Goal: Task Accomplishment & Management: Use online tool/utility

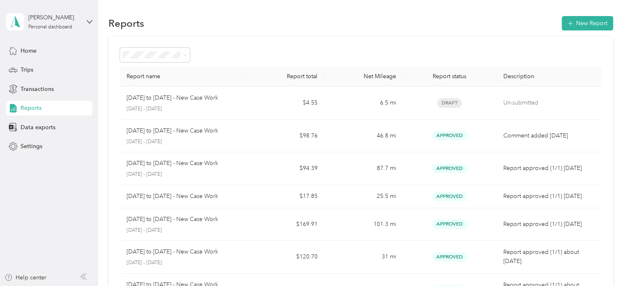
drag, startPoint x: 32, startPoint y: 72, endPoint x: 104, endPoint y: 72, distance: 71.9
click at [37, 72] on div "Trips" at bounding box center [49, 69] width 86 height 15
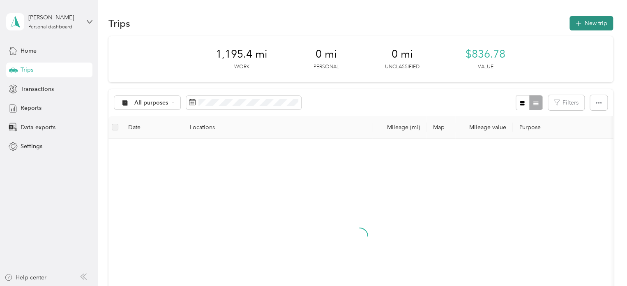
click at [589, 23] on button "New trip" at bounding box center [592, 23] width 44 height 14
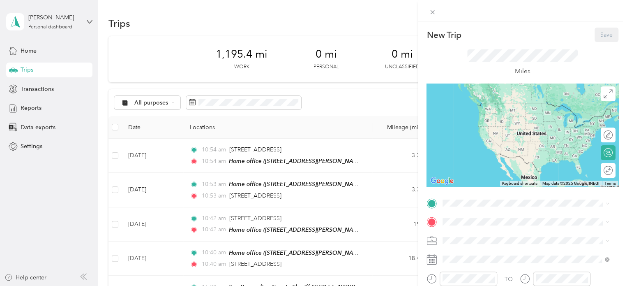
click at [477, 116] on span "[STREET_ADDRESS][PERSON_NAME]" at bounding box center [507, 112] width 98 height 7
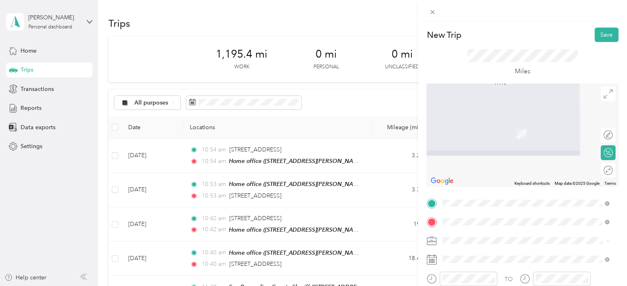
click at [485, 125] on span "[STREET_ADDRESS][US_STATE]" at bounding box center [499, 121] width 82 height 7
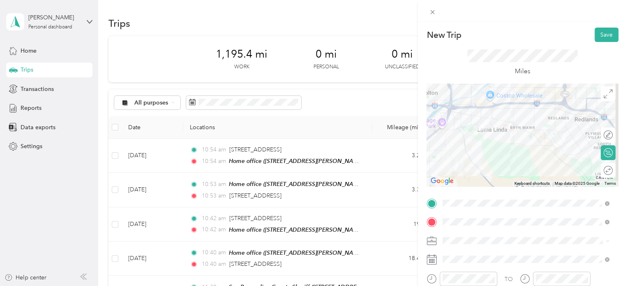
click at [458, 212] on li "New Case Work" at bounding box center [526, 208] width 172 height 14
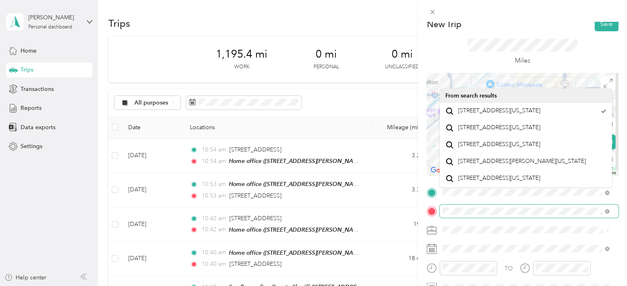
scroll to position [0, 2]
click at [623, 217] on html "[PERSON_NAME] Personal dashboard Home Trips Transactions Reports Data exports S…" at bounding box center [311, 143] width 623 height 286
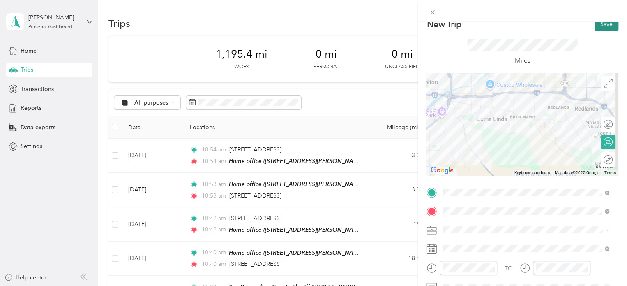
scroll to position [0, 0]
click at [595, 25] on button "Save" at bounding box center [607, 24] width 24 height 14
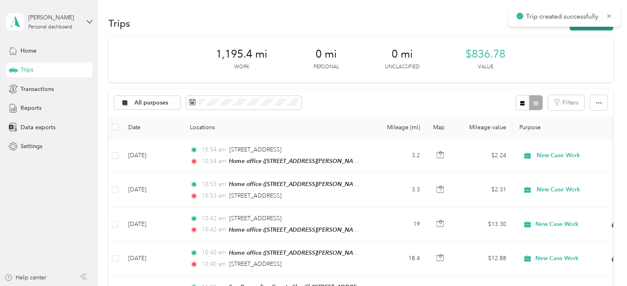
click at [594, 29] on button "New trip" at bounding box center [592, 23] width 44 height 14
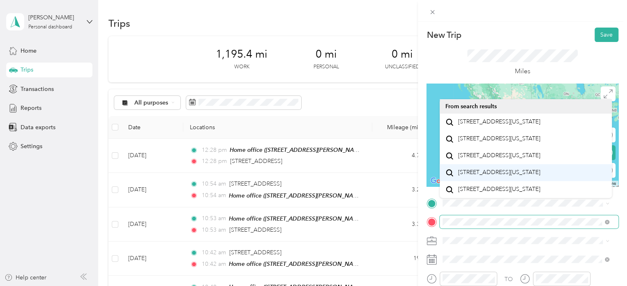
scroll to position [14, 0]
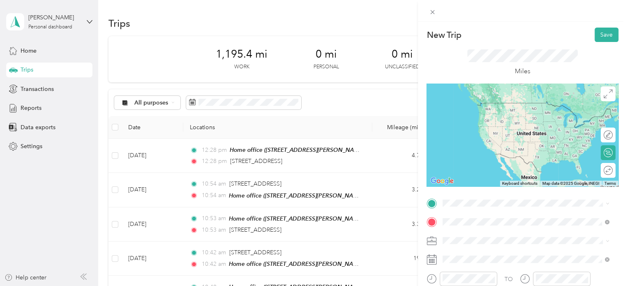
click at [492, 134] on span "[STREET_ADDRESS][US_STATE]" at bounding box center [499, 130] width 82 height 7
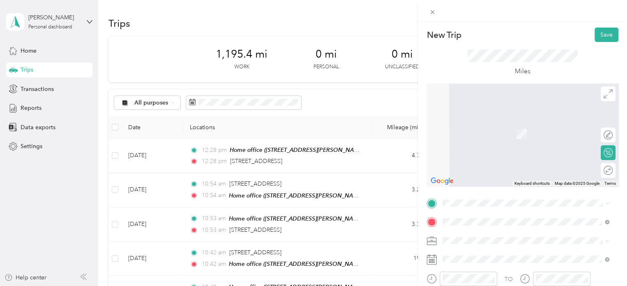
click at [462, 212] on div "New Case Work" at bounding box center [526, 211] width 161 height 9
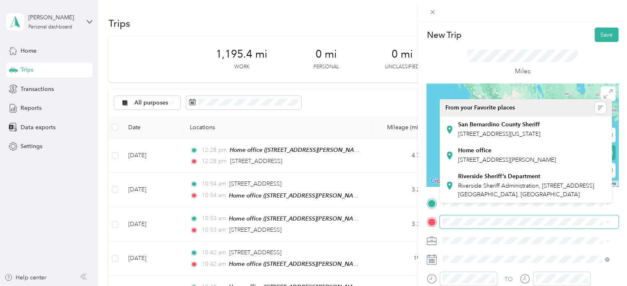
click at [388, 7] on div "New Trip Save This trip cannot be edited because it is either under review, app…" at bounding box center [313, 143] width 627 height 286
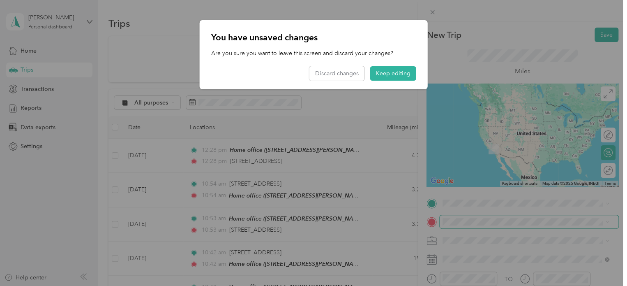
drag, startPoint x: 387, startPoint y: 71, endPoint x: 448, endPoint y: 137, distance: 90.4
click at [387, 72] on button "Keep editing" at bounding box center [393, 73] width 46 height 14
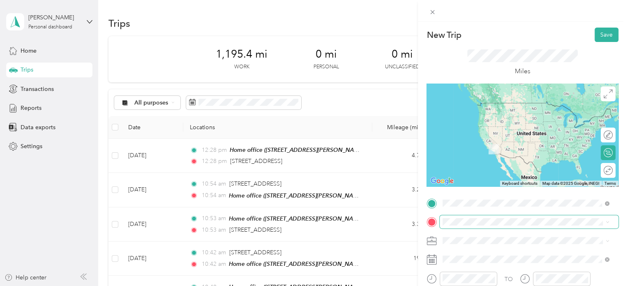
click at [480, 115] on span "[STREET_ADDRESS][US_STATE]" at bounding box center [499, 111] width 82 height 7
click at [469, 134] on span "[STREET_ADDRESS][US_STATE]" at bounding box center [499, 130] width 82 height 7
click at [484, 111] on span "[STREET_ADDRESS][US_STATE]" at bounding box center [499, 110] width 82 height 7
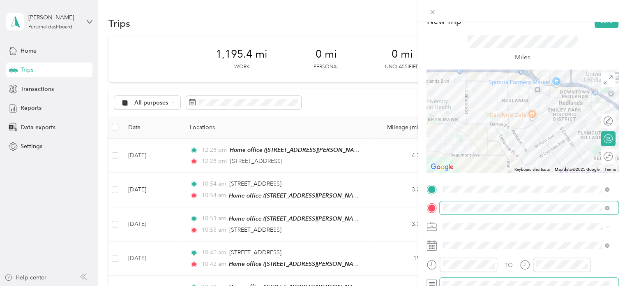
scroll to position [13, 0]
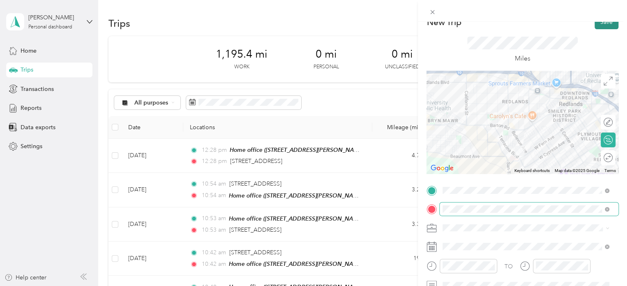
click at [602, 26] on button "Save" at bounding box center [607, 22] width 24 height 14
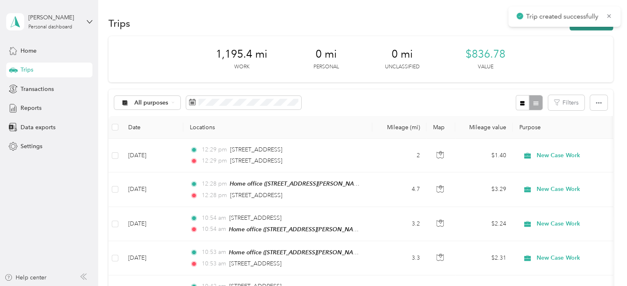
click at [573, 29] on button "New trip" at bounding box center [592, 23] width 44 height 14
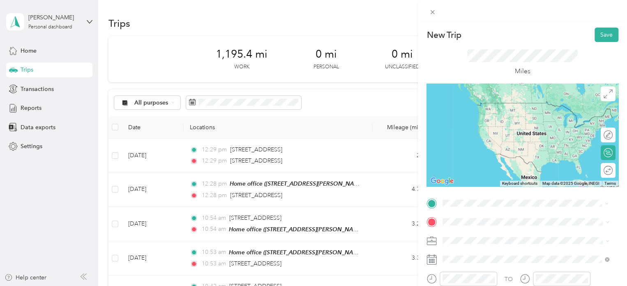
click at [480, 106] on span "[STREET_ADDRESS][US_STATE]" at bounding box center [499, 102] width 82 height 7
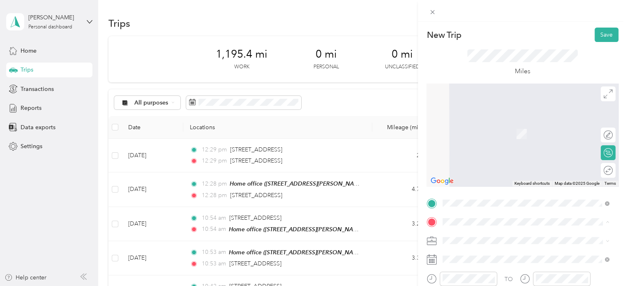
click at [473, 137] on span "[STREET_ADDRESS][PERSON_NAME]" at bounding box center [507, 133] width 98 height 7
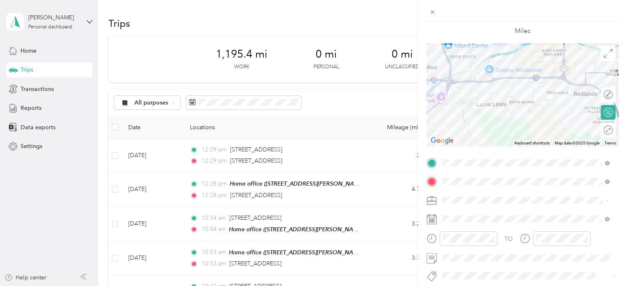
scroll to position [59, 0]
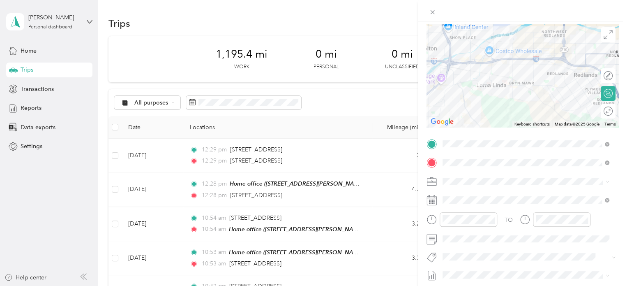
click at [465, 209] on span "New Case Work" at bounding box center [467, 209] width 42 height 7
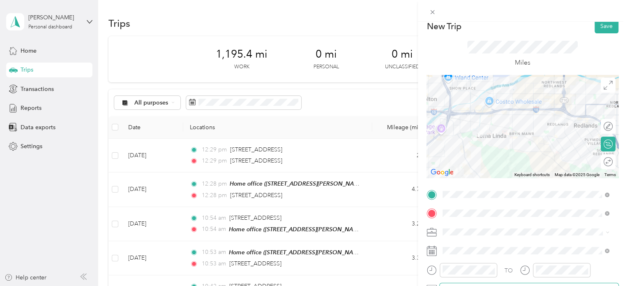
scroll to position [0, 0]
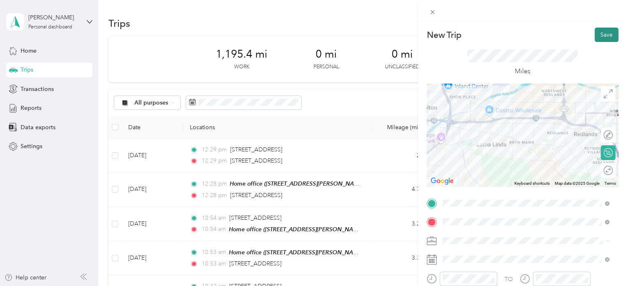
click at [596, 39] on button "Save" at bounding box center [607, 35] width 24 height 14
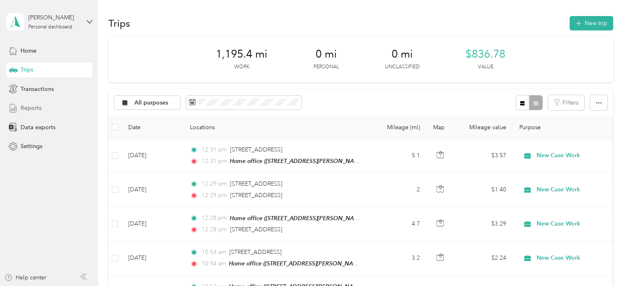
click at [59, 109] on div "Reports" at bounding box center [49, 108] width 86 height 15
